Goal: Task Accomplishment & Management: Complete application form

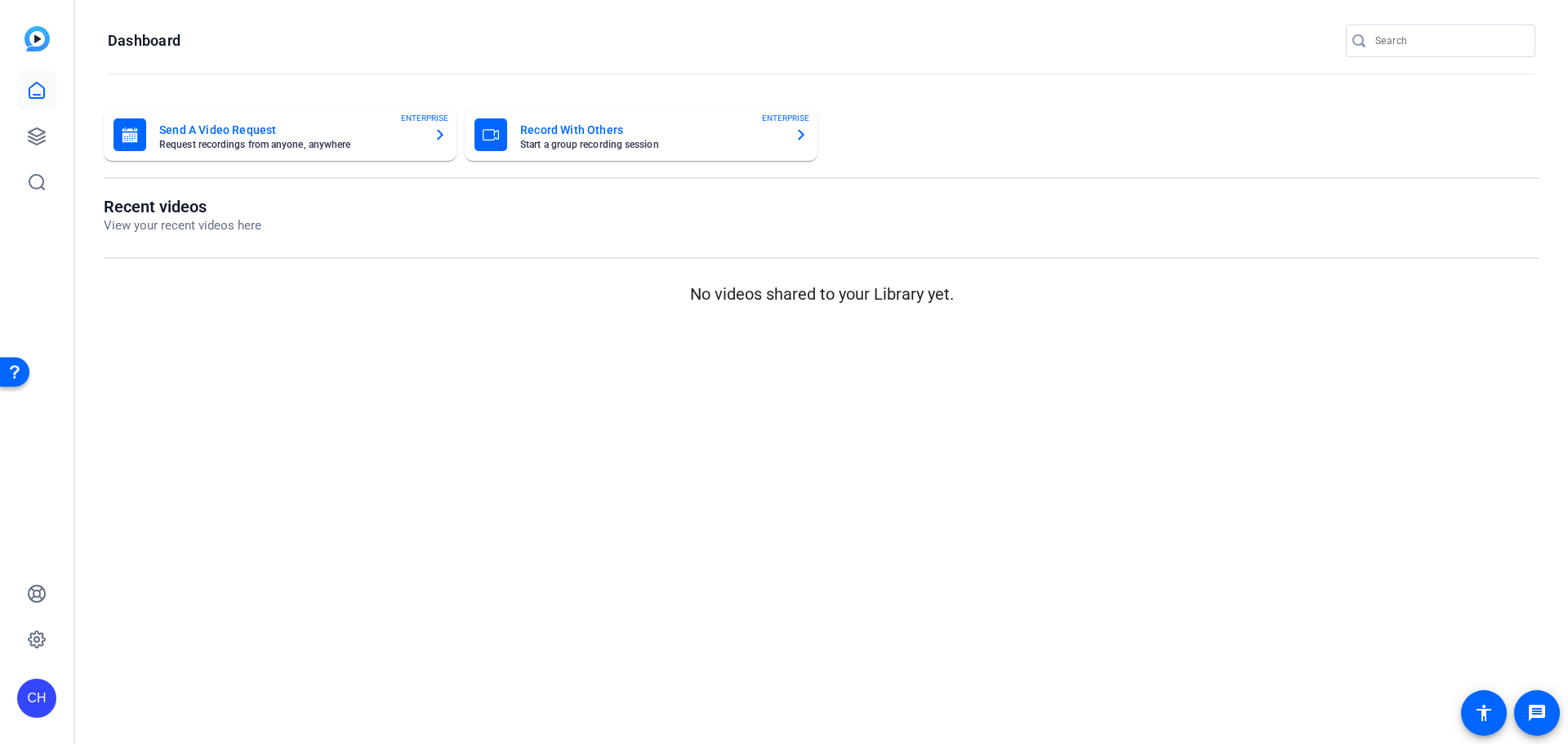
click at [210, 155] on mat-card "Send A Video Request Request recordings from anyone, anywhere ENTERPRISE" at bounding box center [280, 134] width 353 height 53
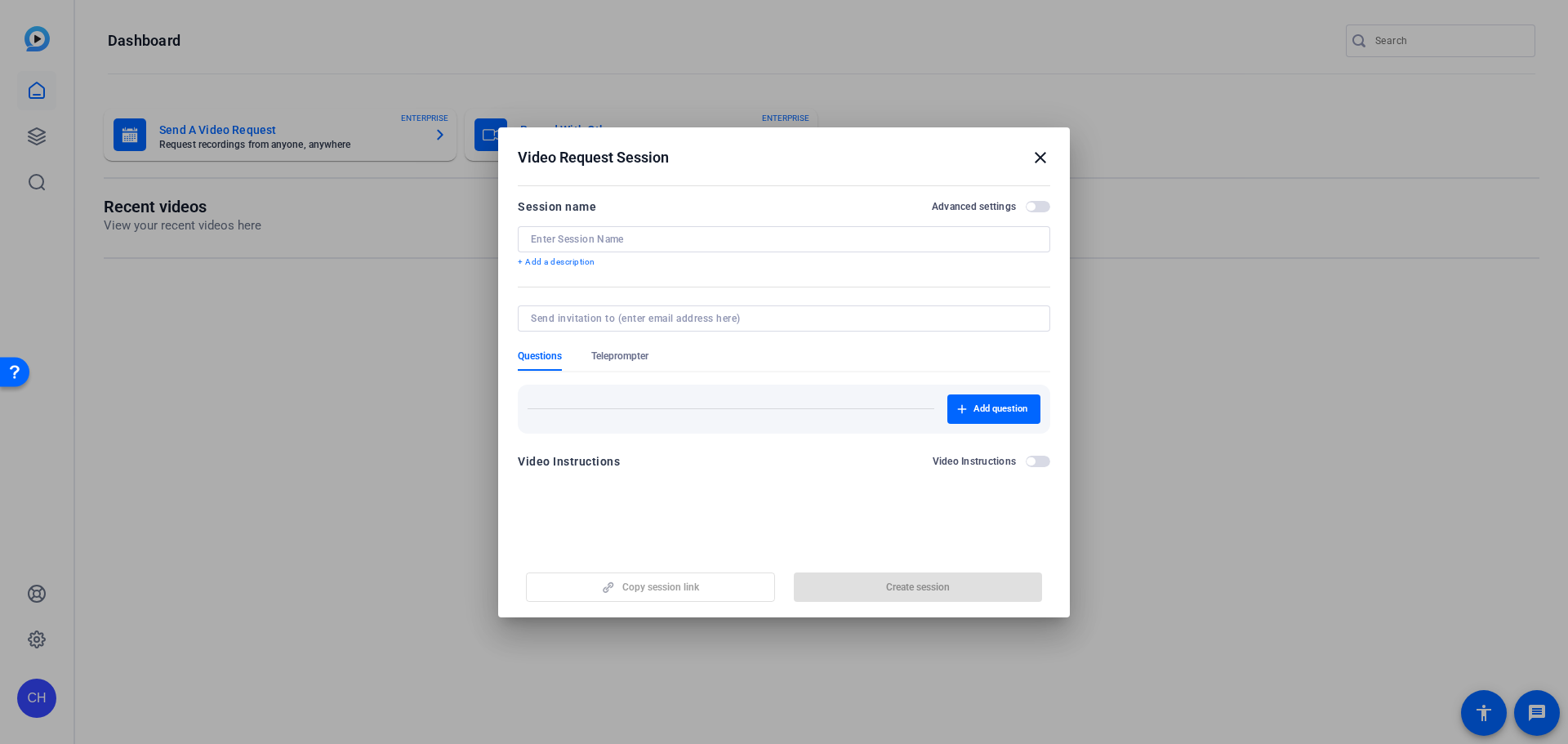
click at [1048, 148] on mat-icon "close" at bounding box center [1040, 157] width 19 height 19
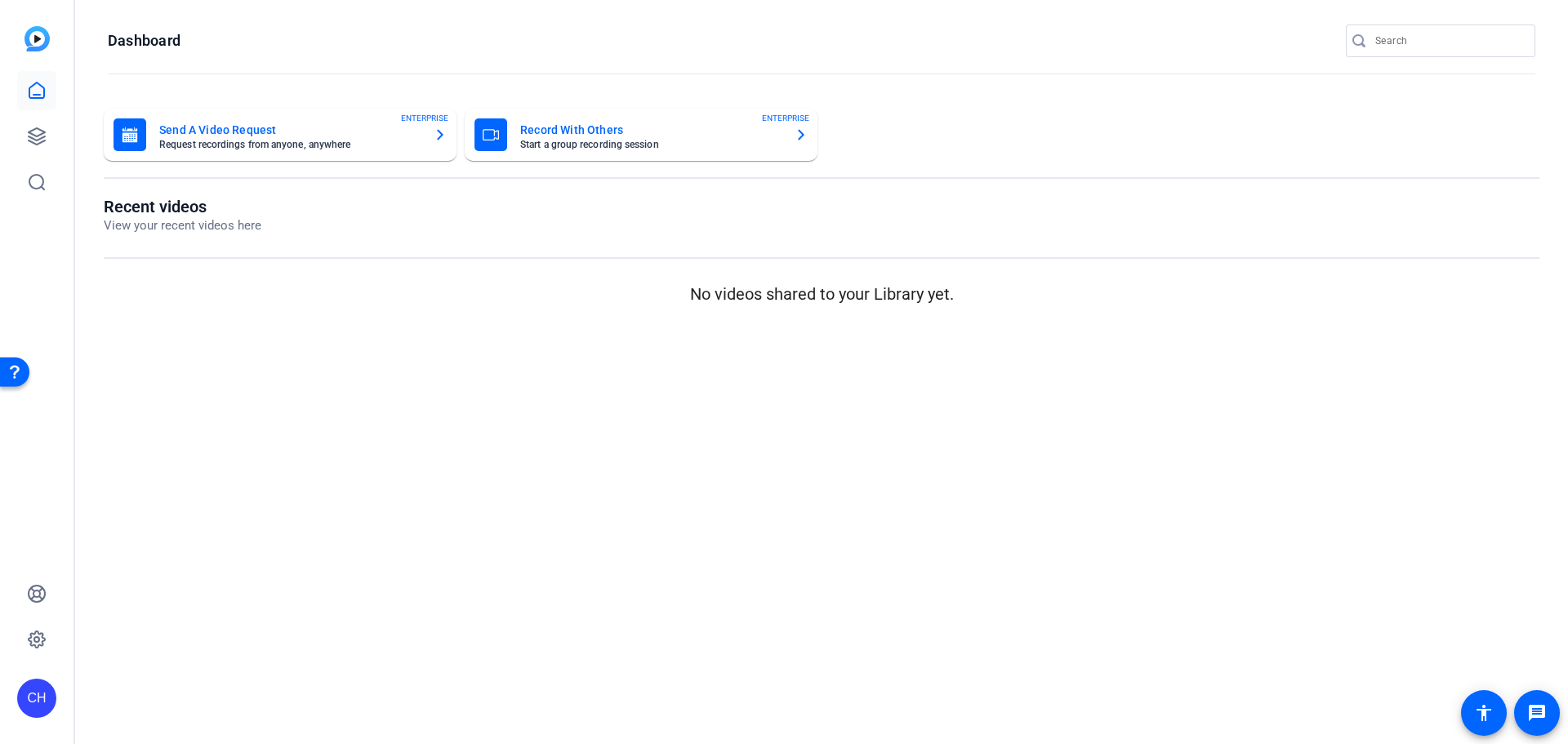
click at [612, 138] on mat-card-title "Record With Others" at bounding box center [650, 129] width 261 height 19
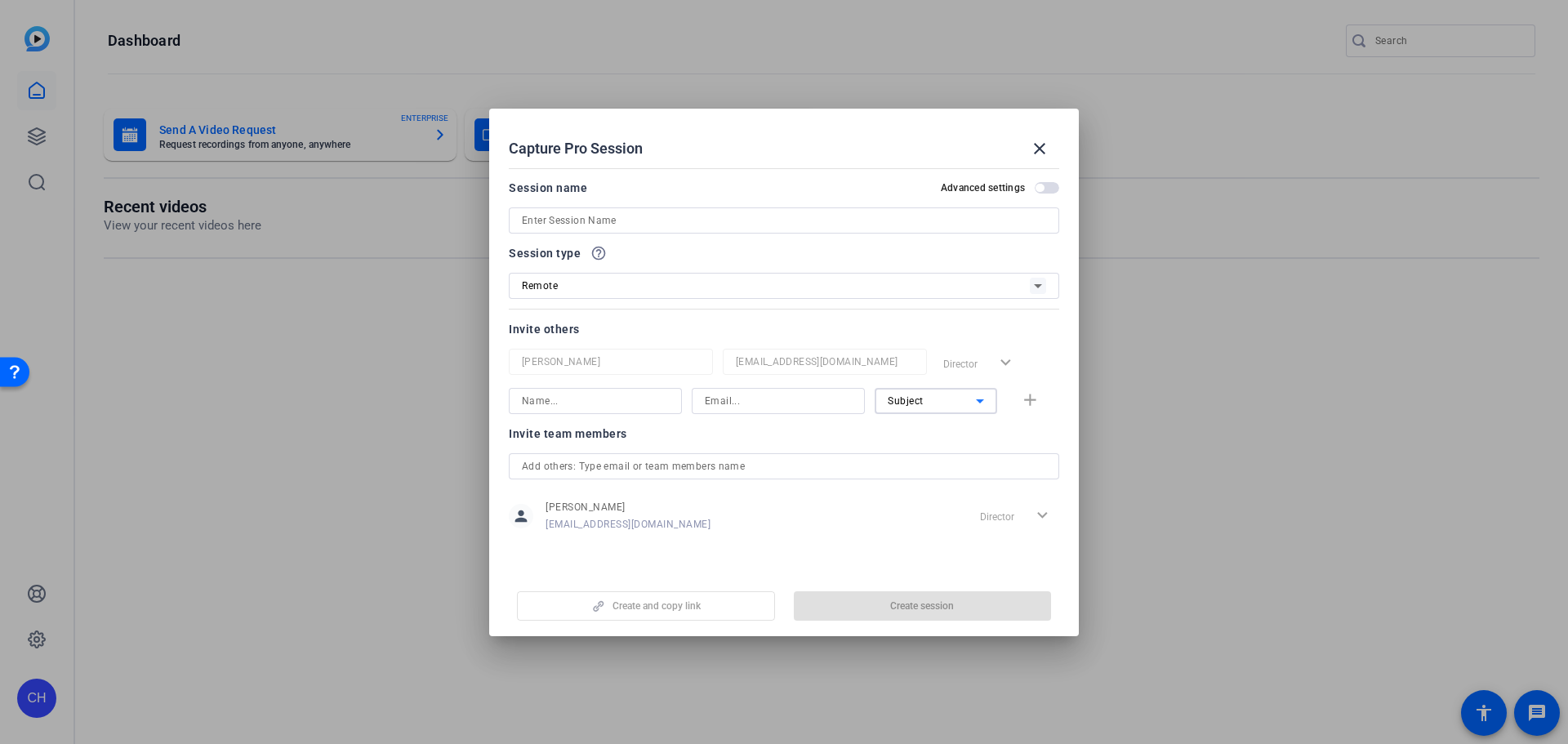
click at [939, 398] on div "Subject" at bounding box center [932, 400] width 88 height 20
click at [945, 456] on mat-option "Watcher" at bounding box center [935, 459] width 123 height 26
click at [649, 404] on input at bounding box center [595, 400] width 147 height 19
type input "[PERSON_NAME]"
type input "[EMAIL_ADDRESS][DOMAIN_NAME]"
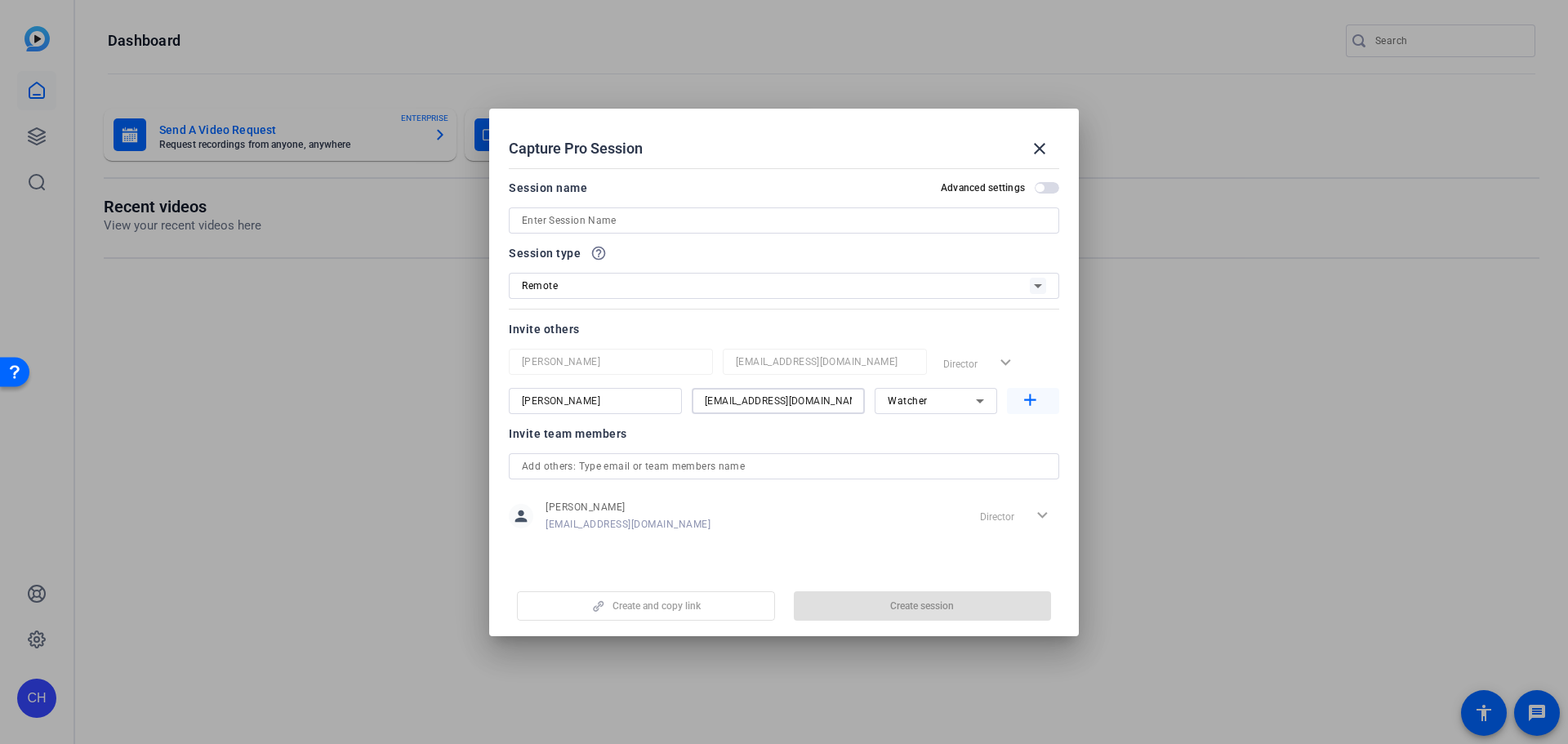
click at [1020, 390] on span "button" at bounding box center [1033, 400] width 53 height 39
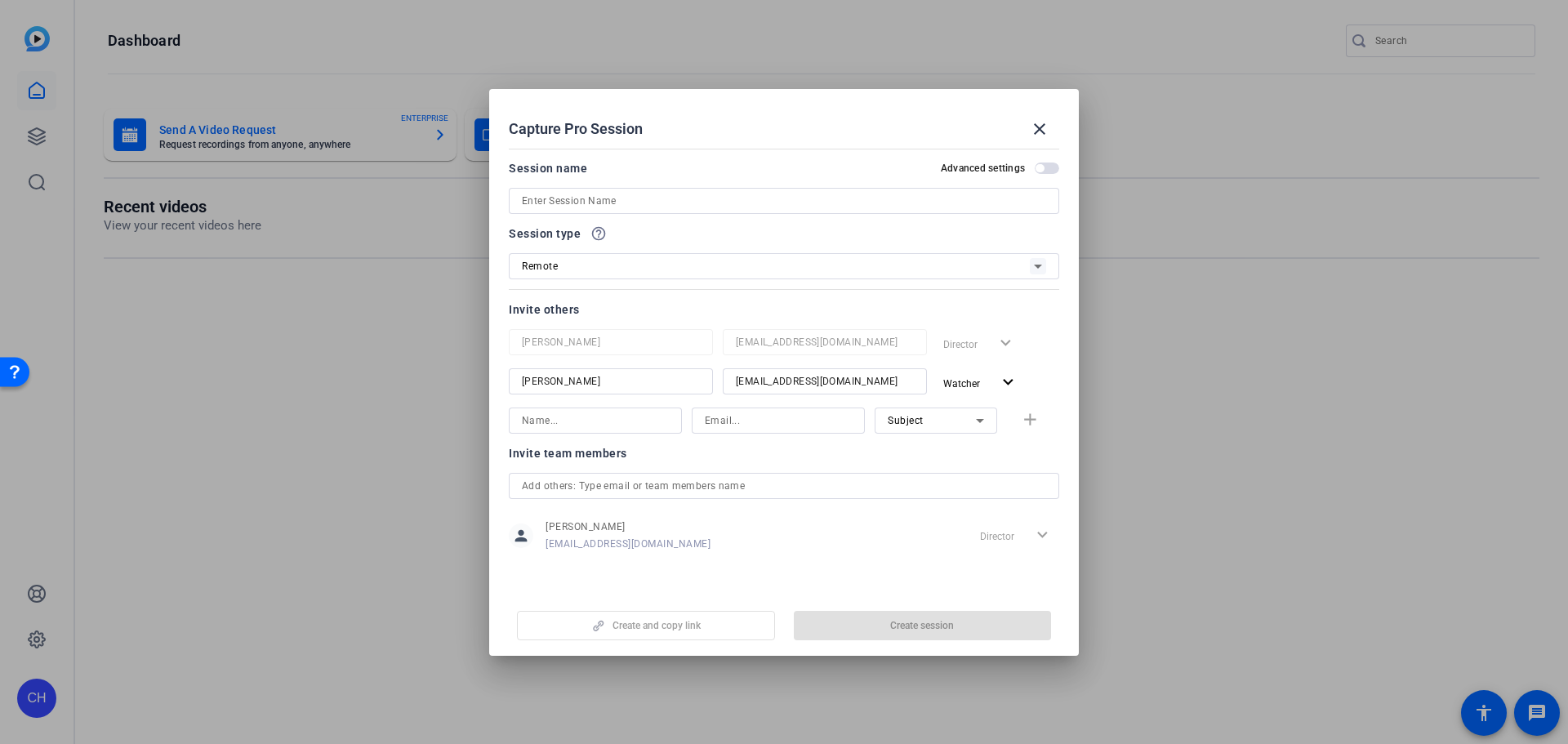
click at [540, 424] on input at bounding box center [595, 420] width 147 height 19
type input "[PERSON_NAME]"
click at [1008, 340] on div "Director expand_more" at bounding box center [998, 343] width 123 height 29
click at [589, 184] on div "Session name Advanced settings" at bounding box center [784, 186] width 551 height 56
click at [600, 259] on div "Remote" at bounding box center [775, 265] width 508 height 20
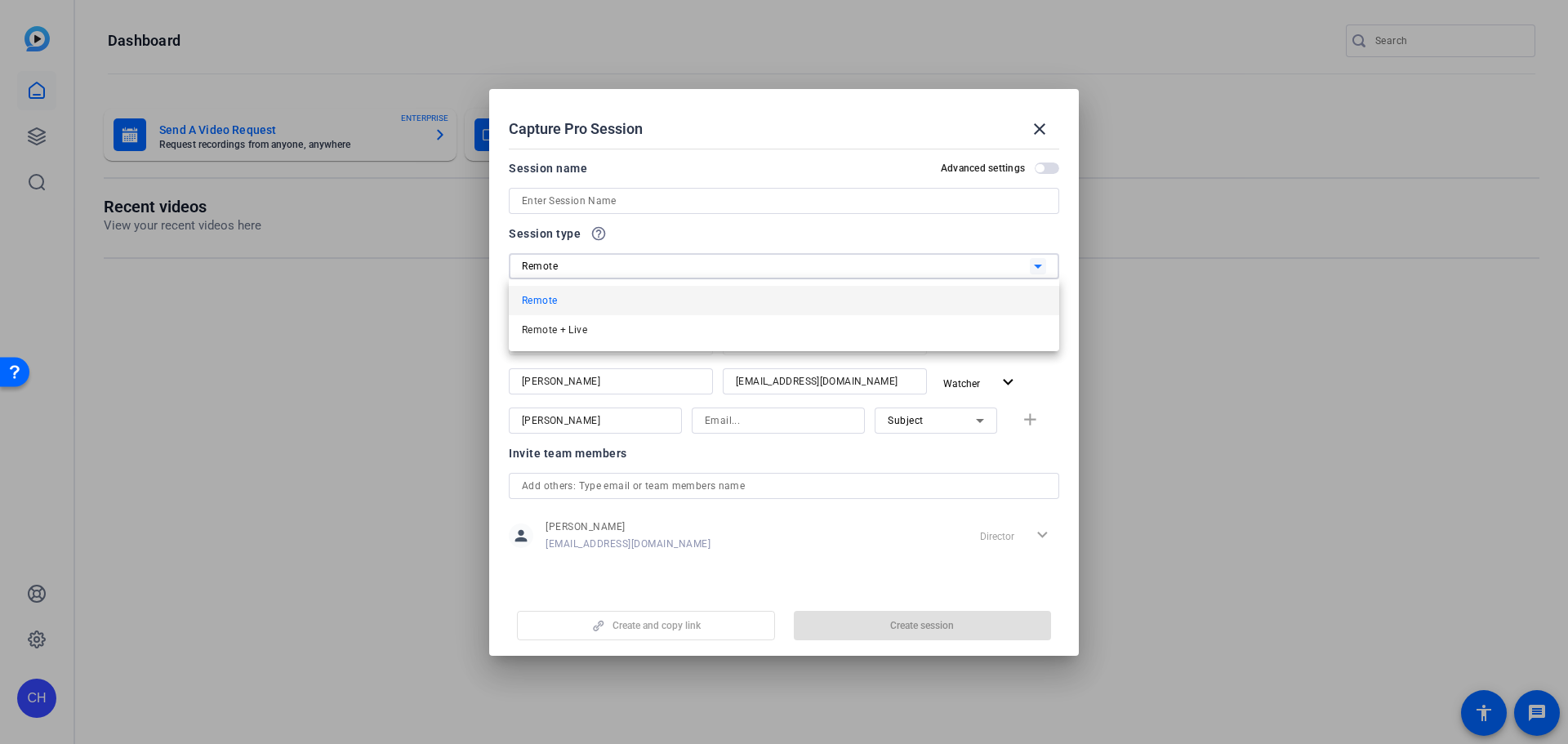
click at [602, 259] on div at bounding box center [784, 372] width 1568 height 744
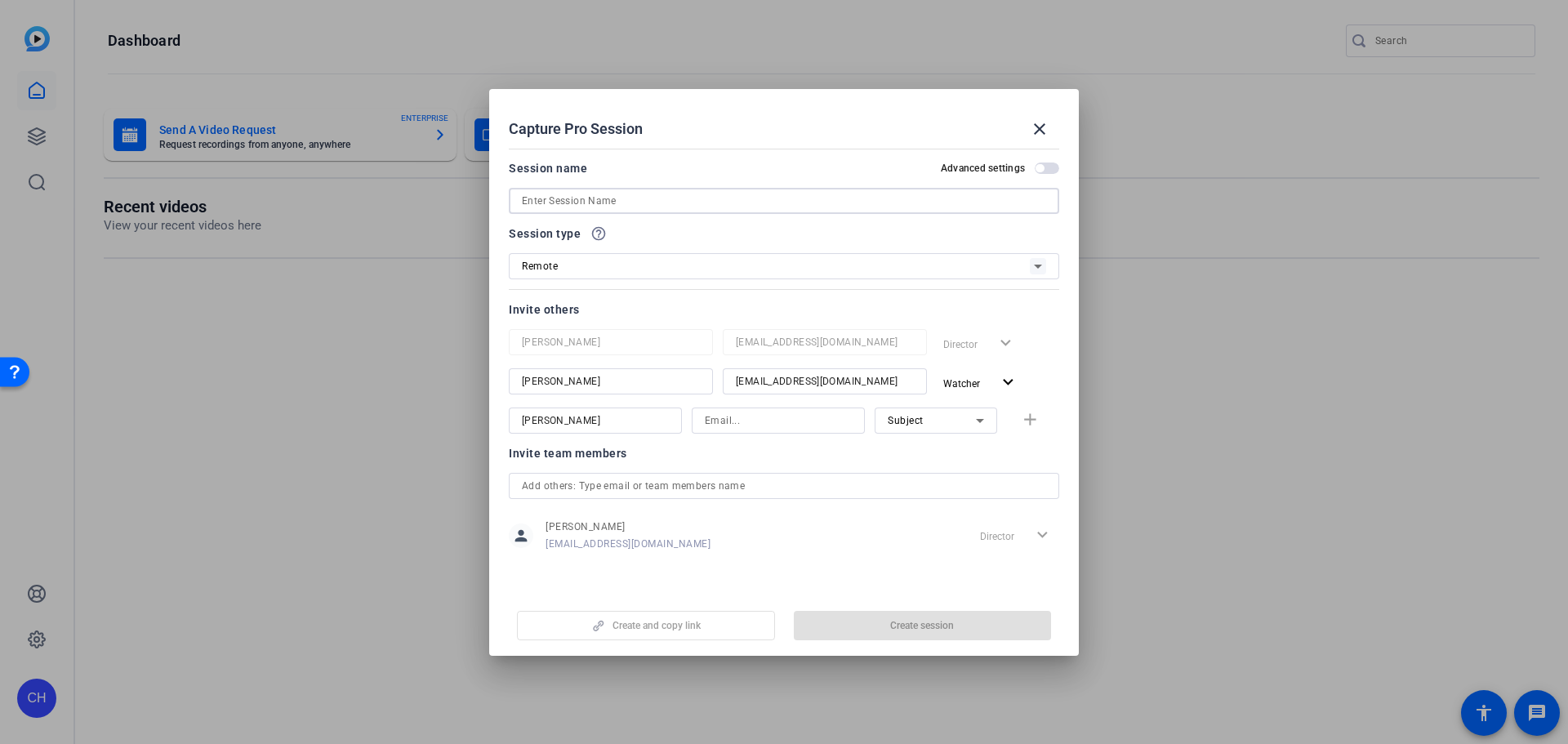
click at [600, 207] on input at bounding box center [784, 200] width 524 height 19
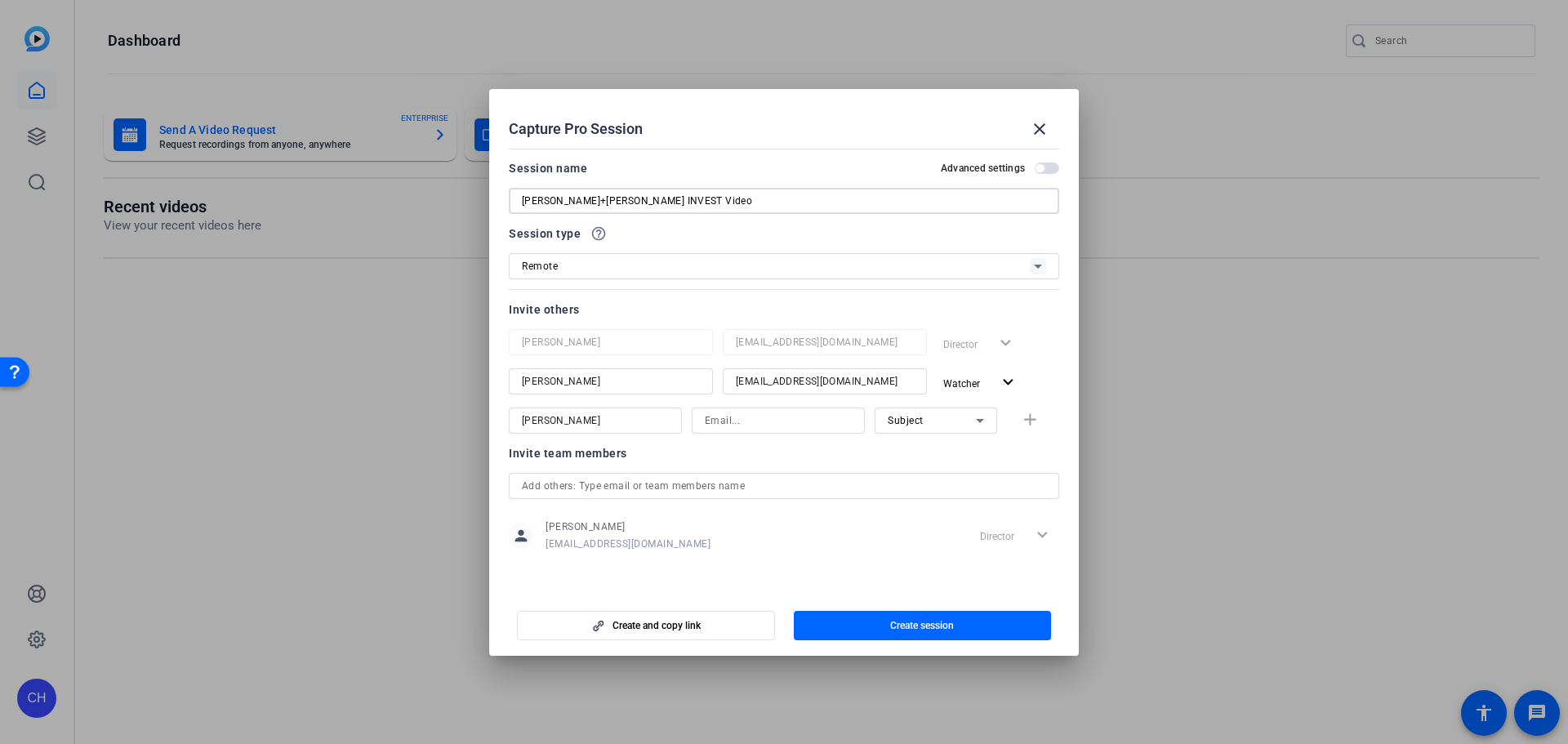
type input "[PERSON_NAME]+[PERSON_NAME] INVEST Video"
click at [785, 397] on div at bounding box center [824, 404] width 204 height 18
click at [789, 408] on div at bounding box center [779, 420] width 147 height 26
type input "[PERSON_NAME][EMAIL_ADDRESS][DOMAIN_NAME]"
click at [946, 407] on div "Subject" at bounding box center [935, 420] width 96 height 26
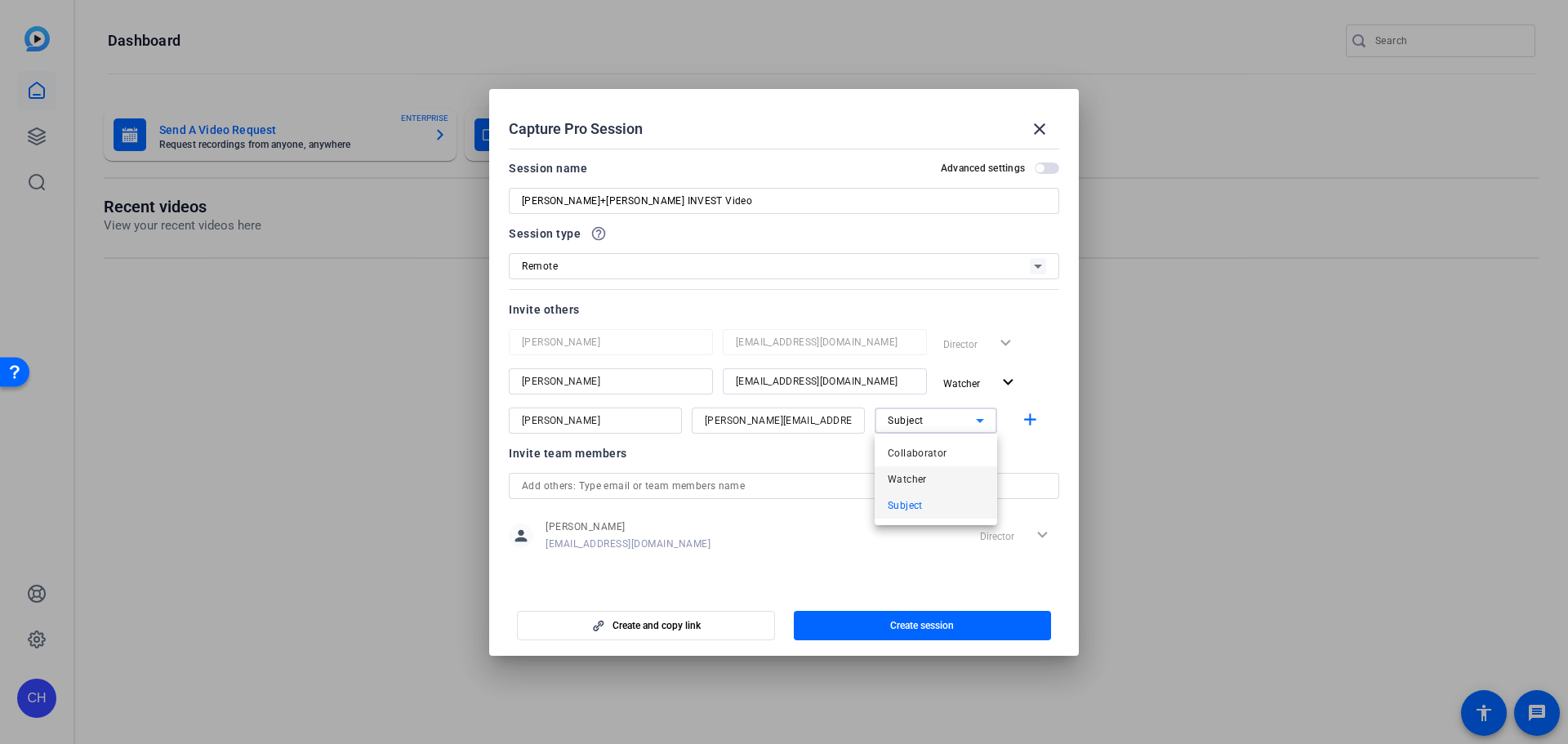
click at [943, 483] on mat-option "Watcher" at bounding box center [935, 479] width 123 height 26
click at [1046, 416] on span "button" at bounding box center [1033, 420] width 53 height 39
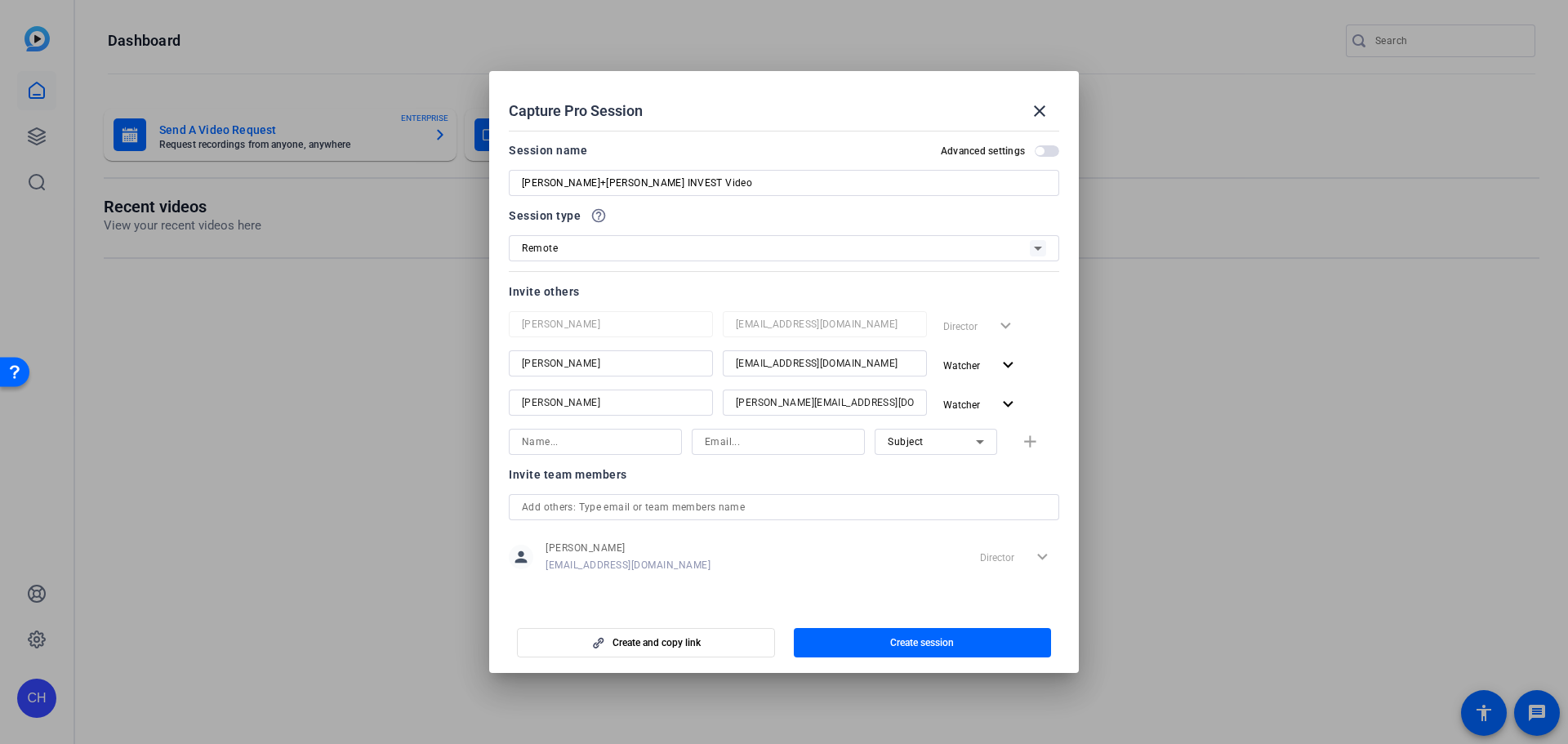
click at [637, 435] on input at bounding box center [595, 441] width 147 height 19
type input "[PERSON_NAME]"
type input "[PERSON_NAME][EMAIL_ADDRESS][DOMAIN_NAME]"
click at [1025, 443] on mat-icon "add" at bounding box center [1030, 442] width 20 height 20
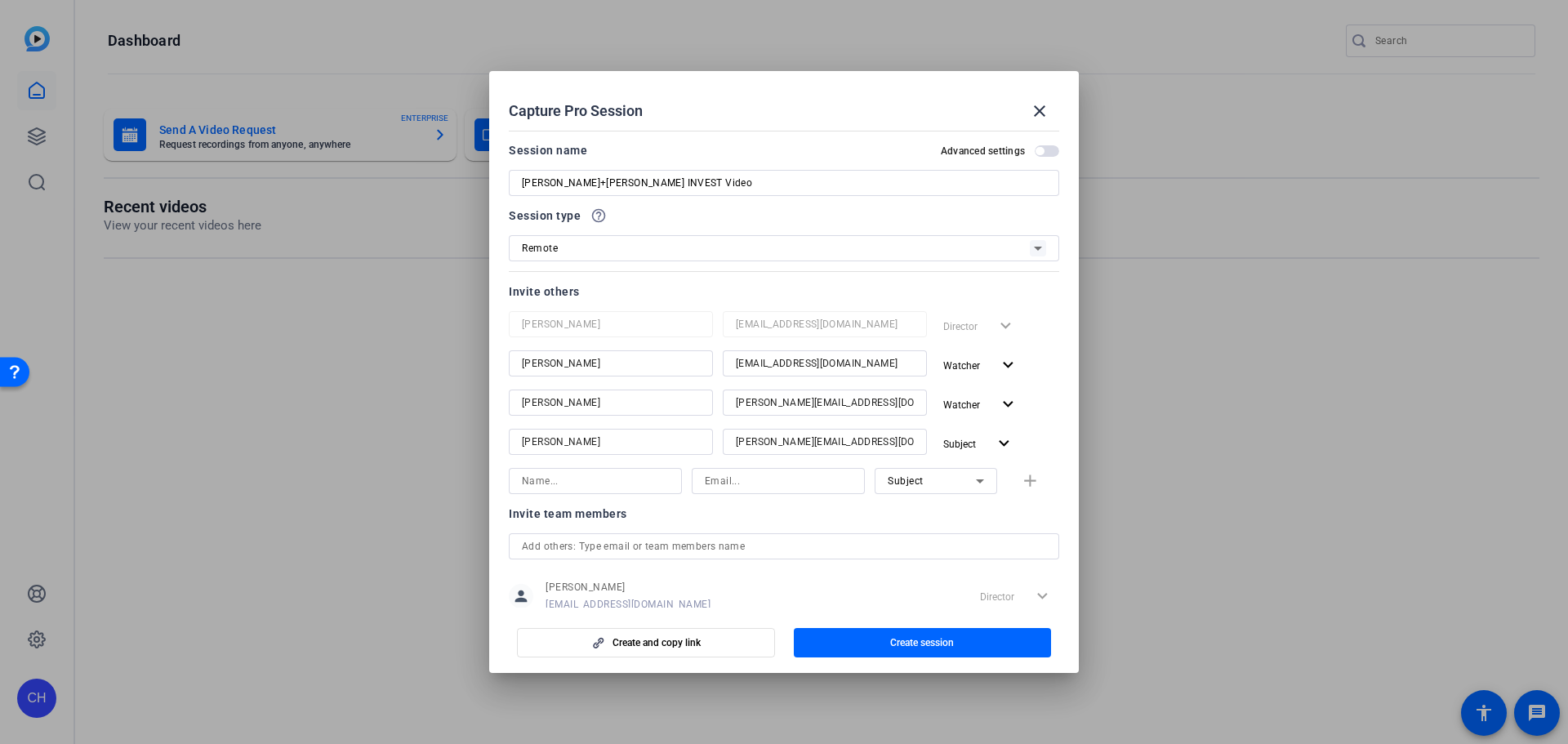
click at [592, 475] on input at bounding box center [595, 480] width 147 height 19
type input "n"
type input "[PERSON_NAME]"
type input "[EMAIL_ADDRESS][DOMAIN_NAME]"
click at [1030, 482] on mat-icon "add" at bounding box center [1030, 481] width 20 height 20
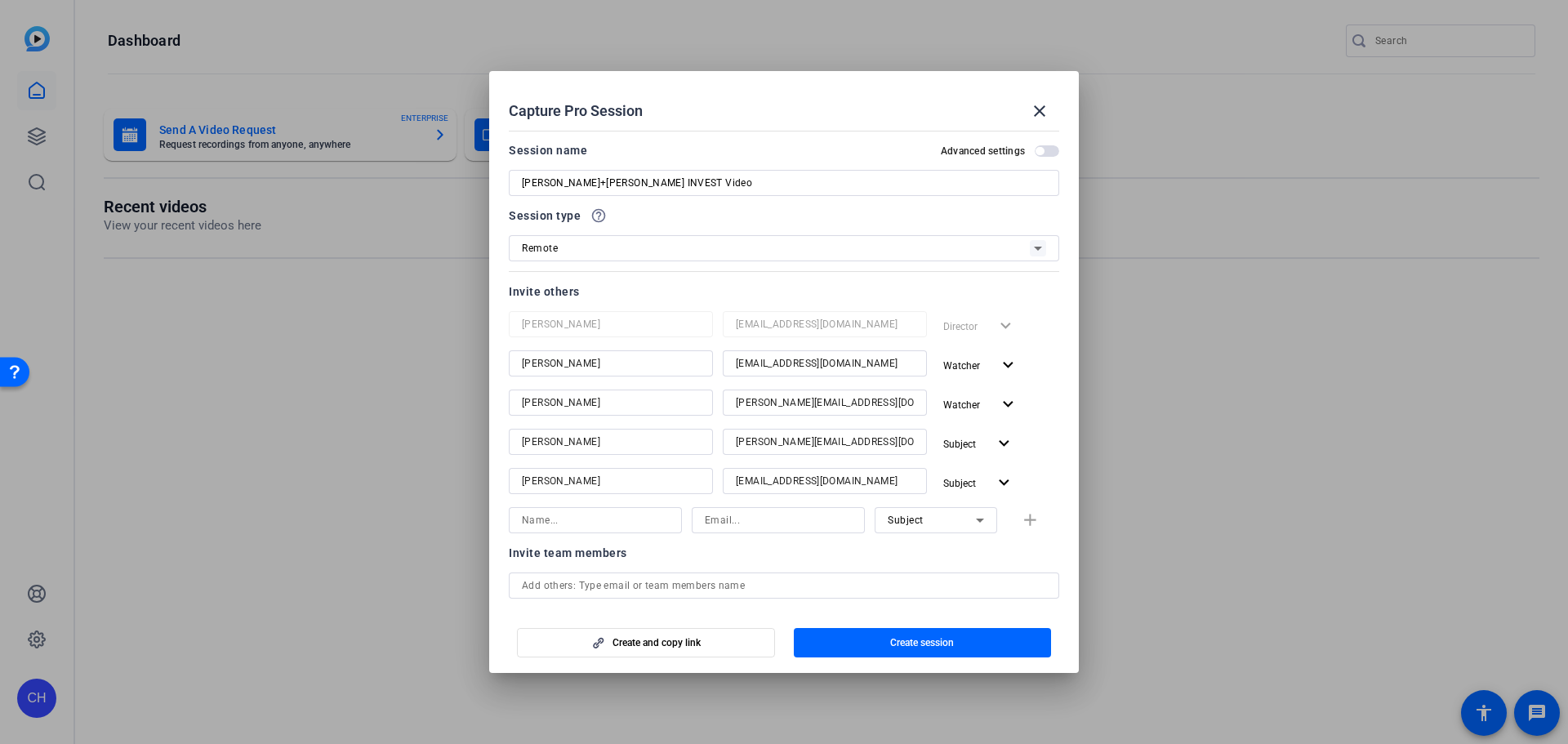
click at [1046, 149] on span "button" at bounding box center [1046, 151] width 24 height 12
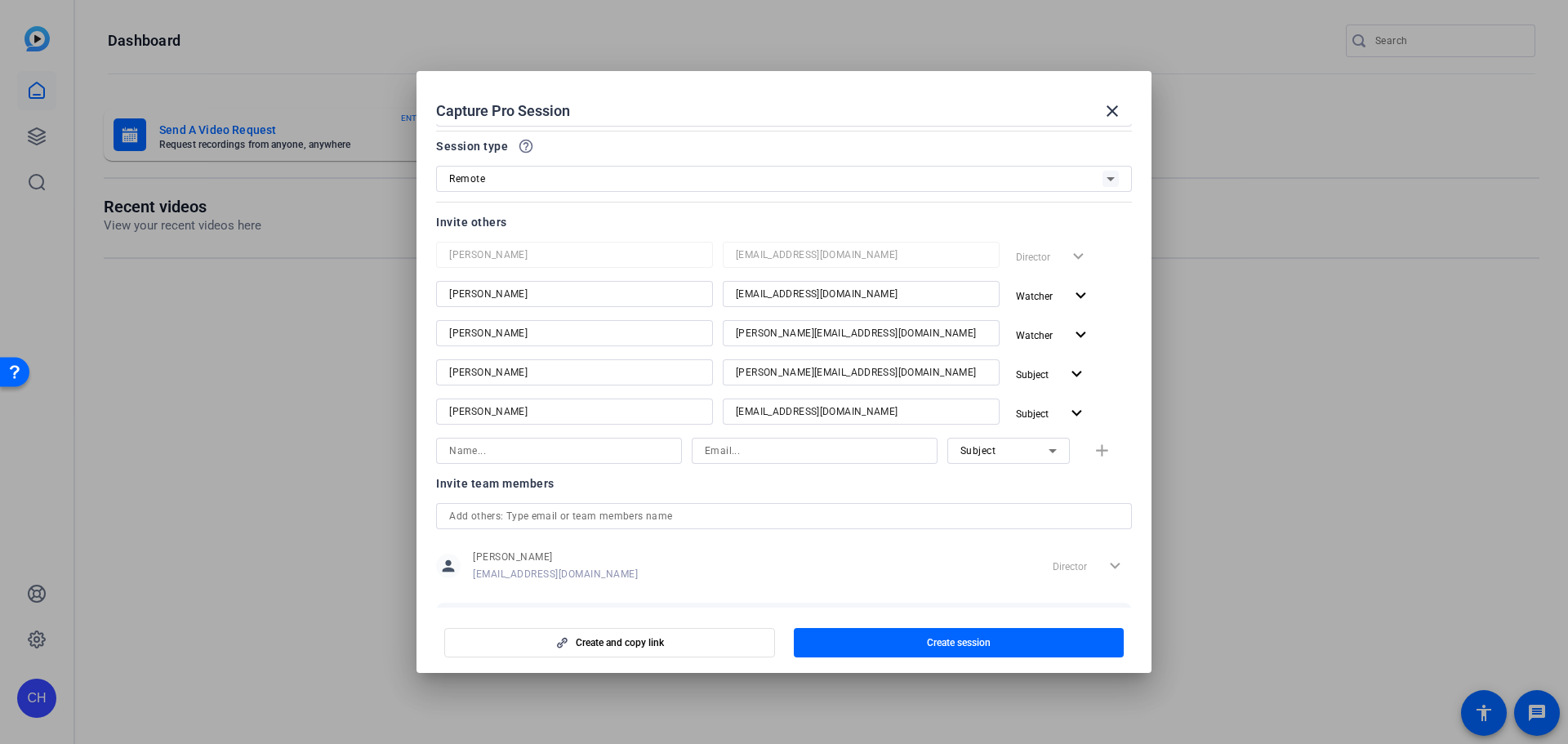
scroll to position [158, 0]
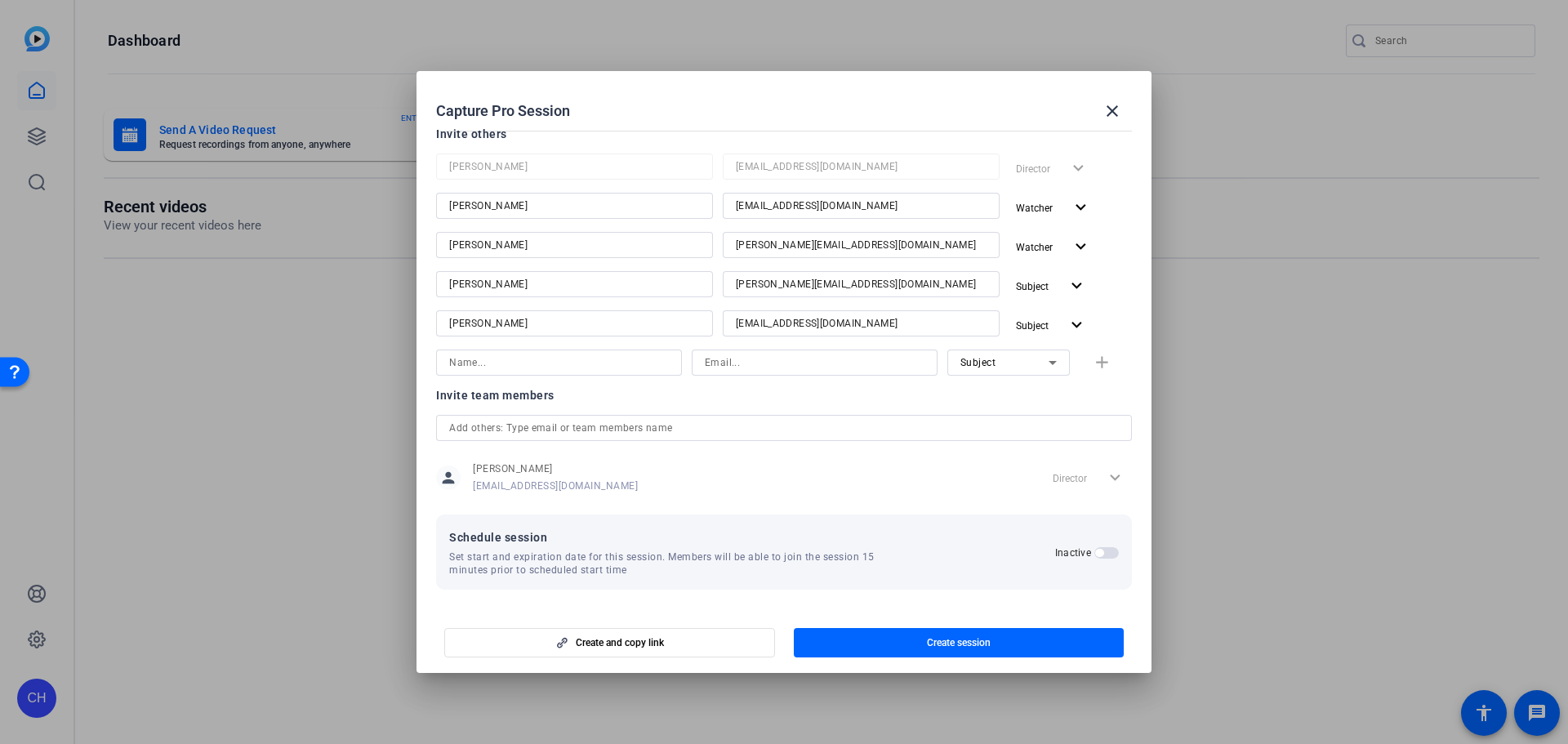
click at [1090, 476] on div "Director expand_more" at bounding box center [1089, 477] width 86 height 29
click at [1101, 550] on span "button" at bounding box center [1107, 553] width 24 height 12
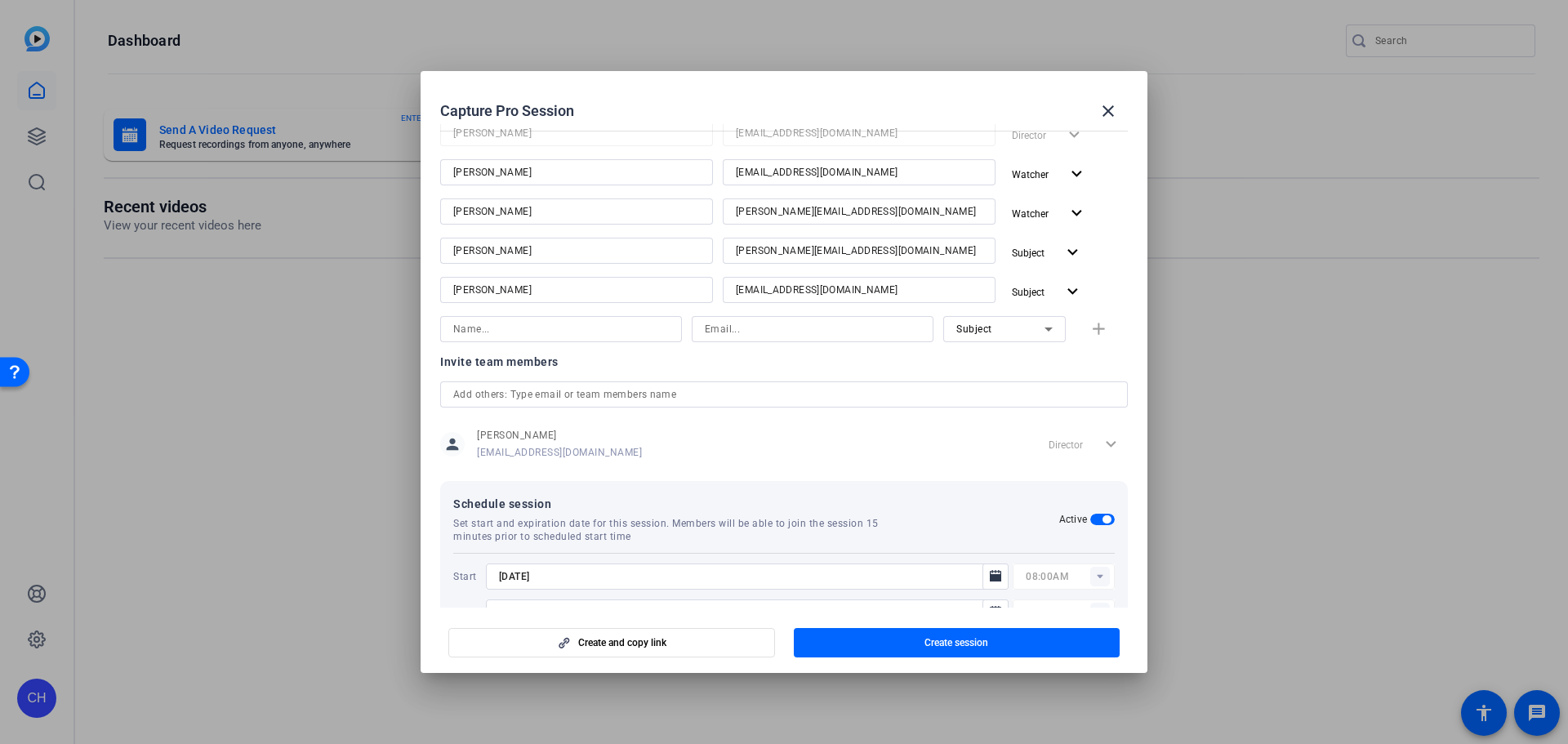
scroll to position [240, 0]
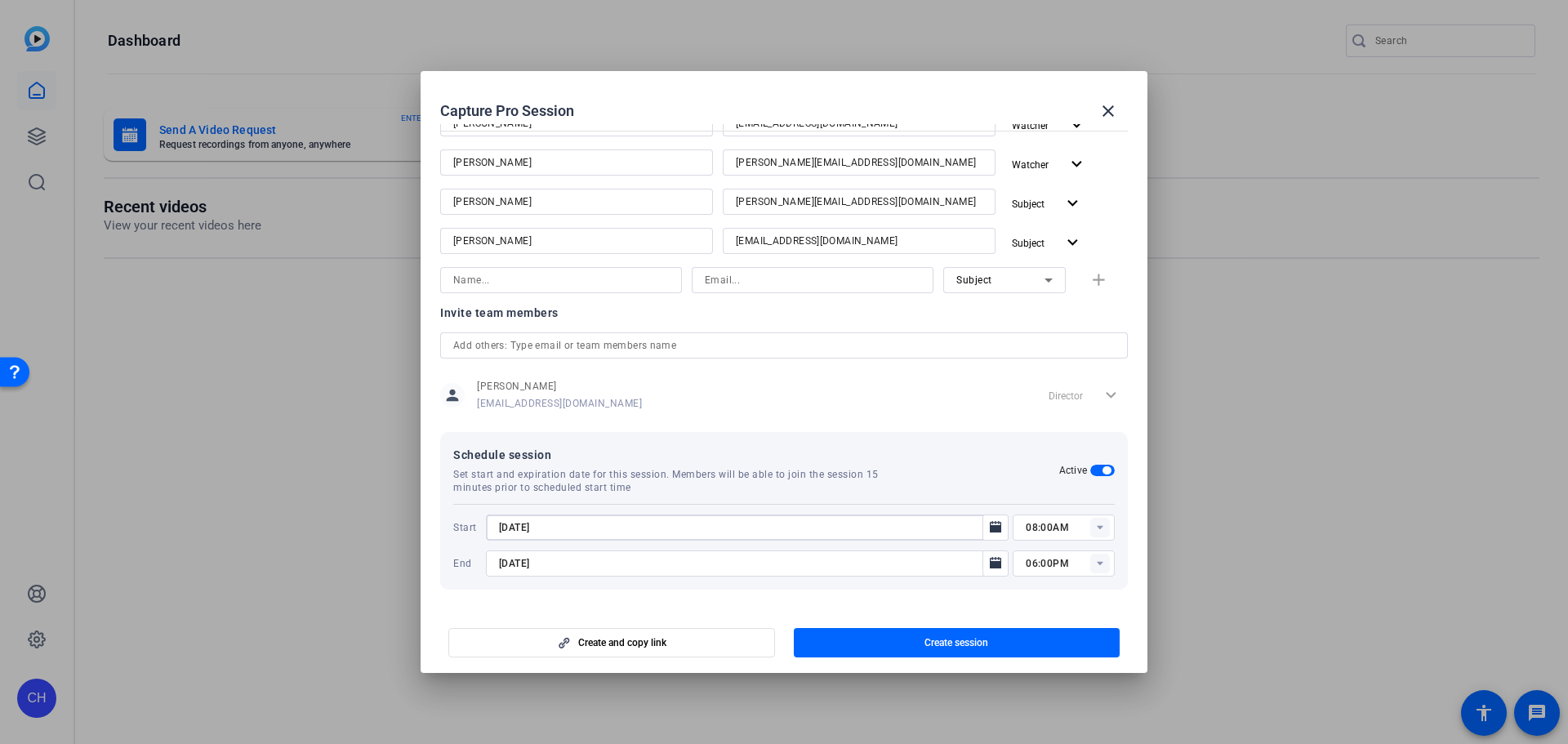
click at [794, 530] on input "[DATE]" at bounding box center [739, 527] width 481 height 19
click at [997, 530] on mat-icon "Open calendar" at bounding box center [995, 527] width 19 height 19
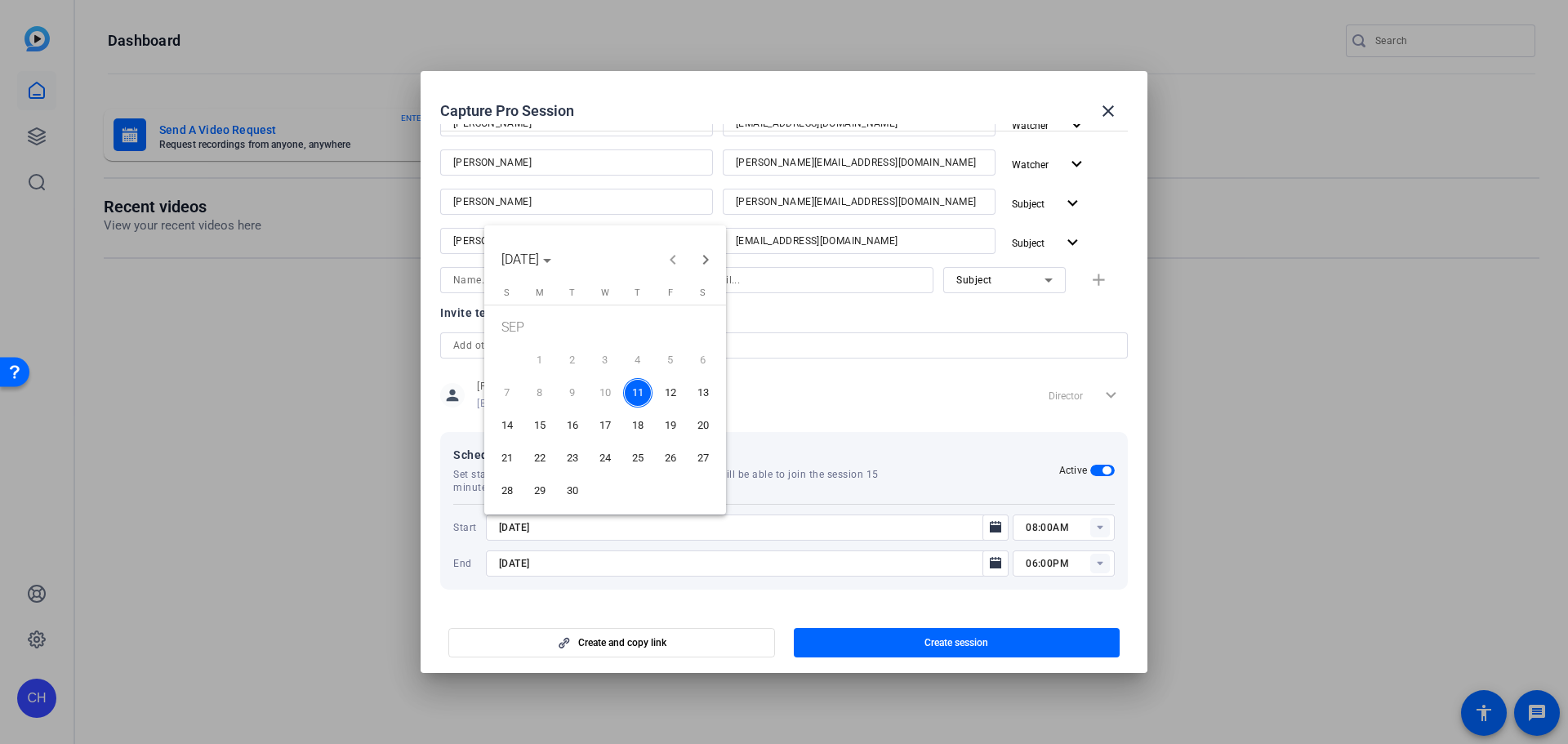
click at [547, 425] on span "15" at bounding box center [539, 425] width 29 height 29
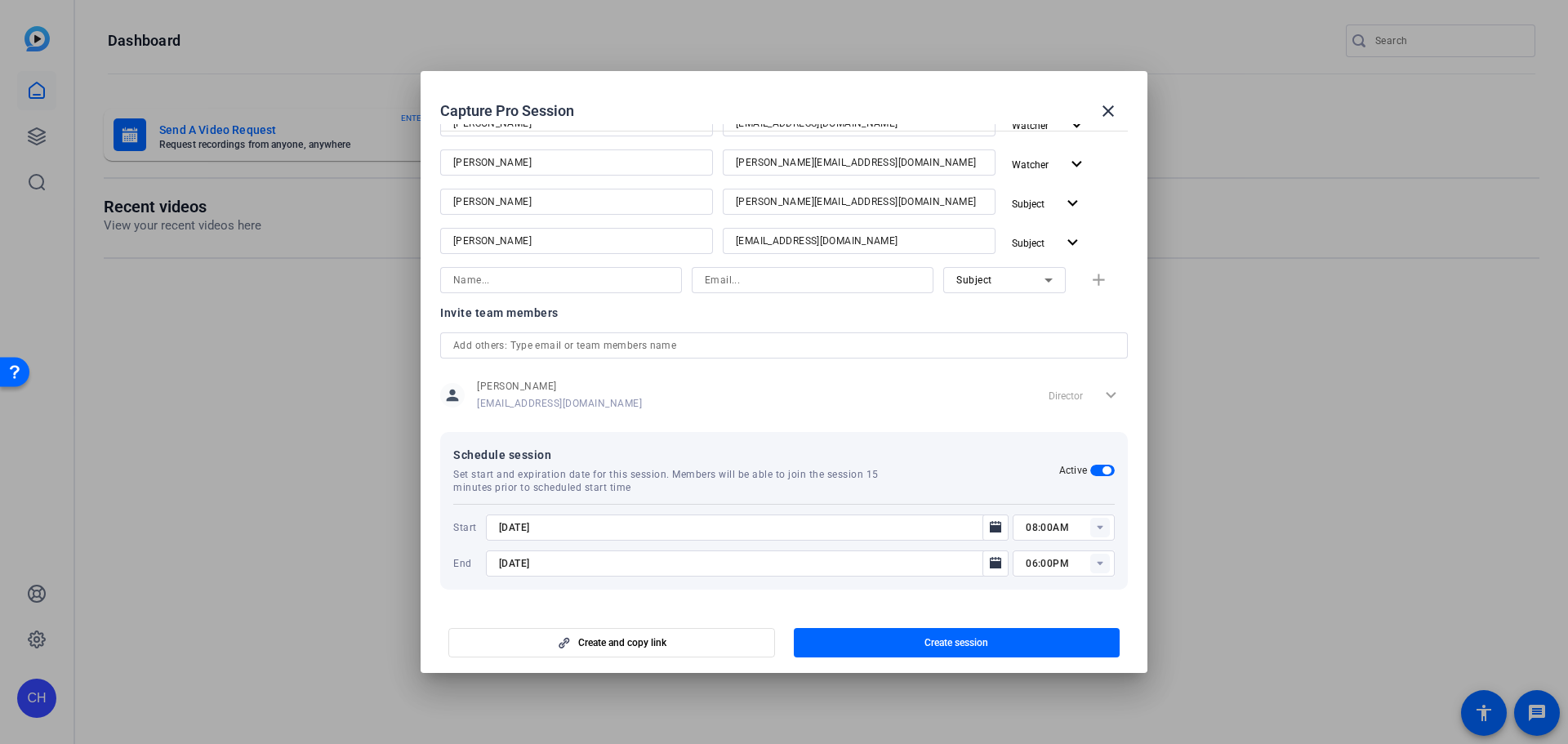
type input "[DATE]"
click at [1097, 523] on rect at bounding box center [1100, 527] width 19 height 19
click at [1069, 422] on mat-option "10:15AM" at bounding box center [1057, 416] width 102 height 26
type input "10:15AM"
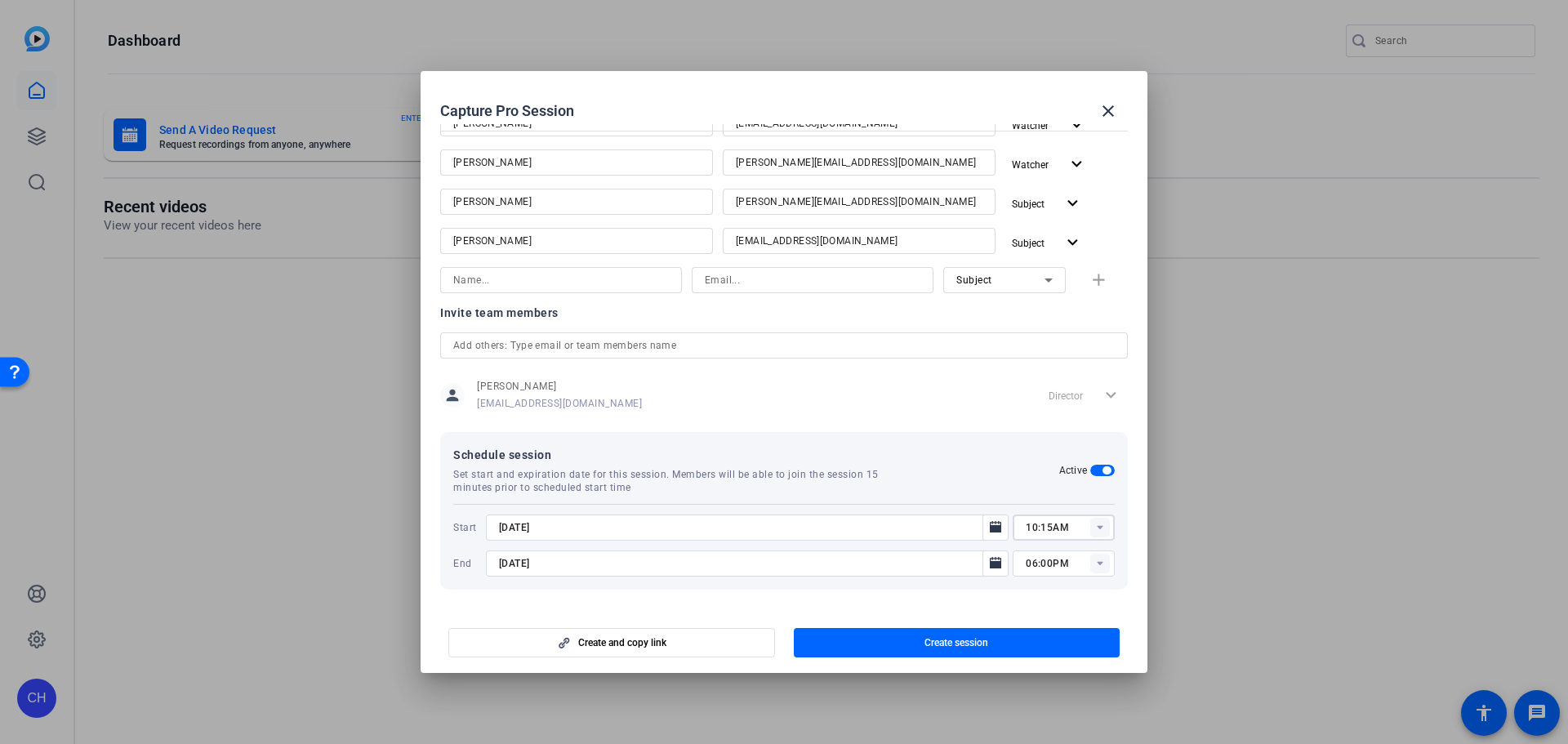
click at [1091, 564] on rect at bounding box center [1100, 563] width 19 height 19
click at [1051, 477] on span "11:15AM" at bounding box center [1041, 475] width 43 height 12
type input "11:15AM"
click at [802, 558] on input "[DATE]" at bounding box center [739, 563] width 481 height 19
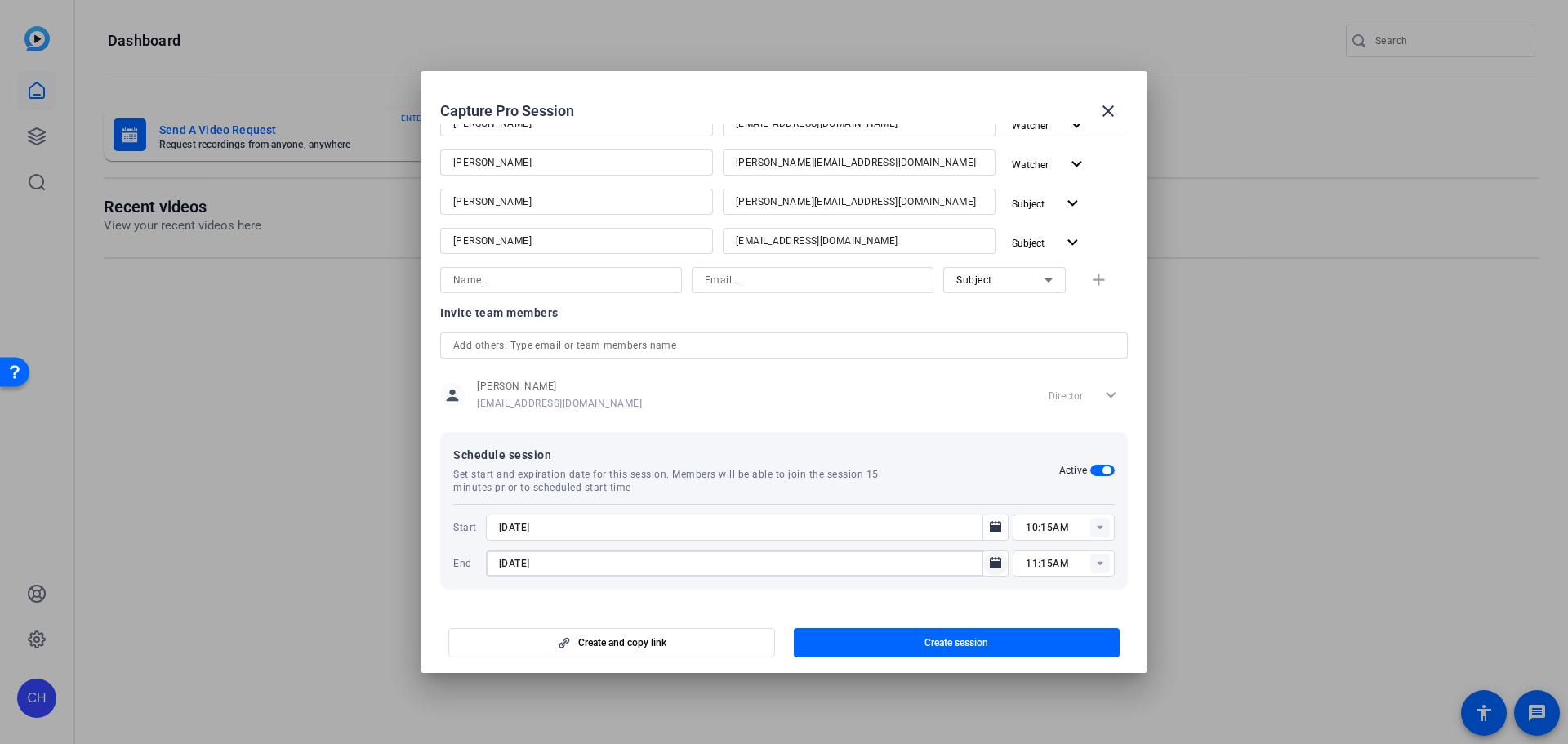
click at [989, 561] on icon "Open calendar" at bounding box center [996, 563] width 13 height 19
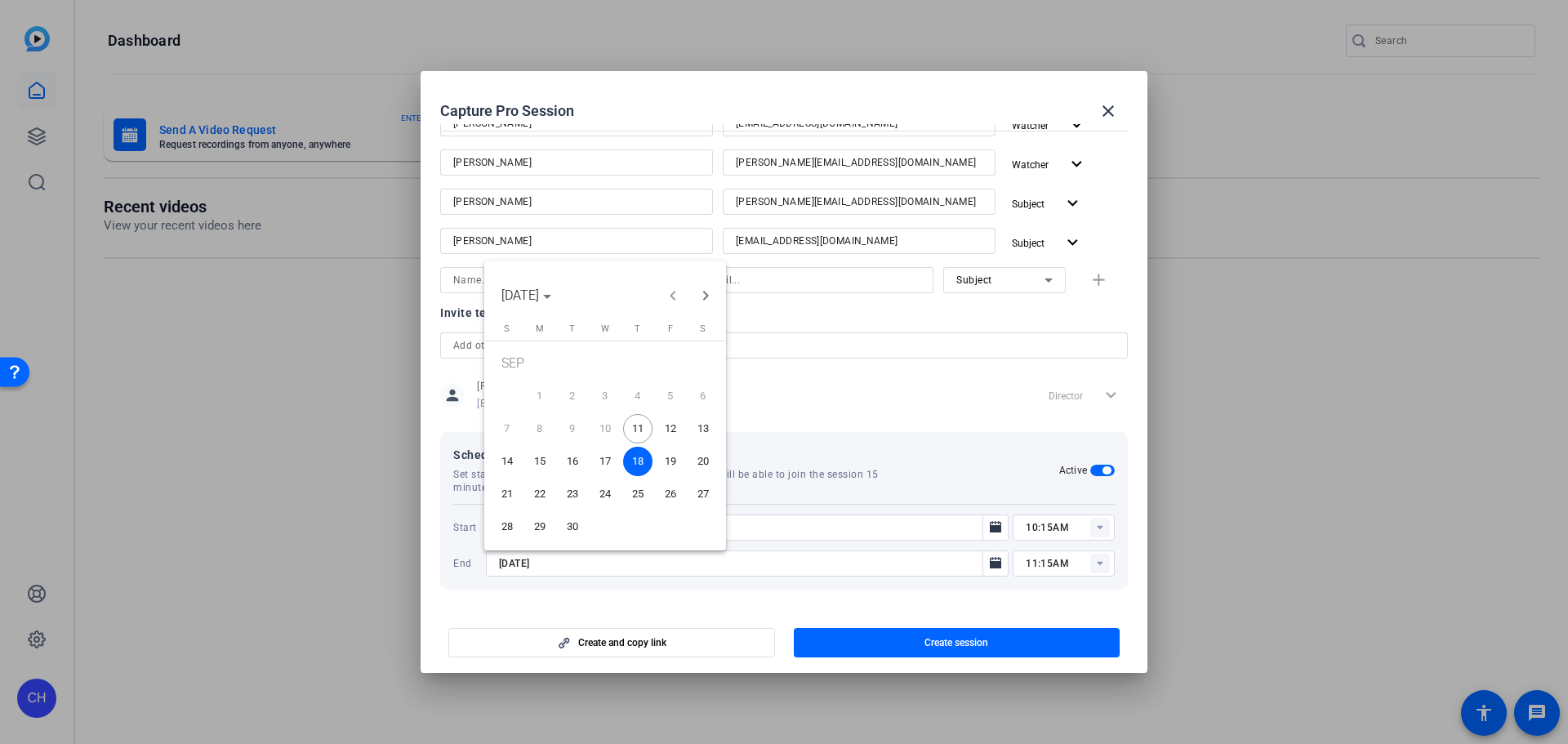
drag, startPoint x: 543, startPoint y: 462, endPoint x: 562, endPoint y: 477, distance: 24.2
click at [543, 463] on span "15" at bounding box center [539, 460] width 29 height 29
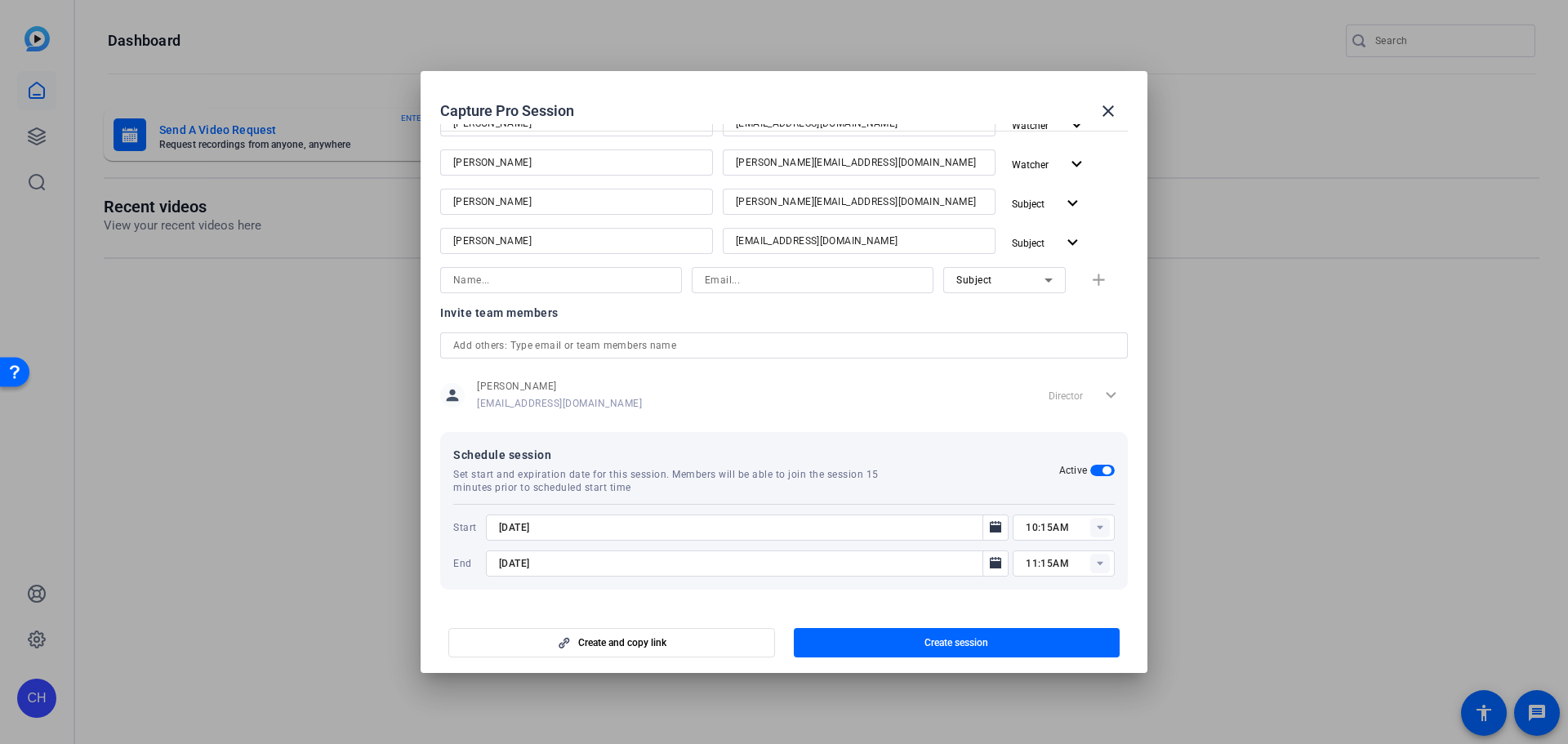
type input "[DATE]"
click at [712, 641] on span "button" at bounding box center [612, 642] width 325 height 39
